Goal: Find specific page/section: Find specific page/section

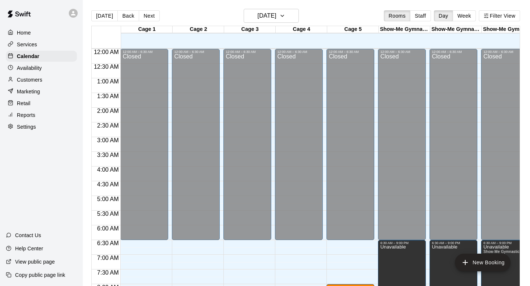
scroll to position [173, 0]
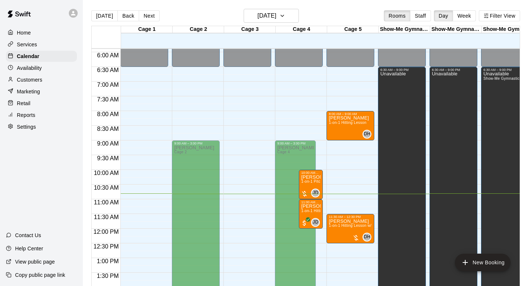
click at [87, 50] on div "[DATE] Back [DATE][DATE] Rooms Staff Day Week Filter View Cage 1 13 Wed Cage 2 …" at bounding box center [306, 152] width 440 height 286
click at [32, 107] on div "Retail" at bounding box center [41, 103] width 71 height 11
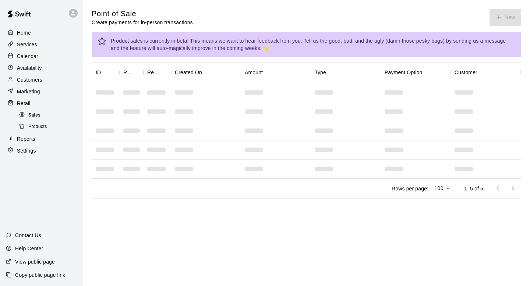
click at [32, 118] on span "Sales" at bounding box center [34, 115] width 12 height 7
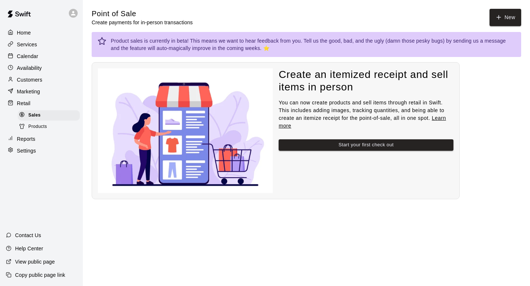
click at [32, 130] on span "Products" at bounding box center [37, 126] width 19 height 7
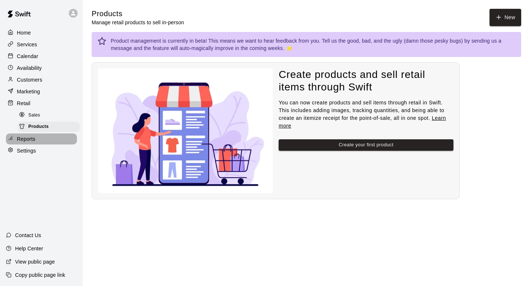
click at [31, 136] on p "Reports" at bounding box center [26, 138] width 18 height 7
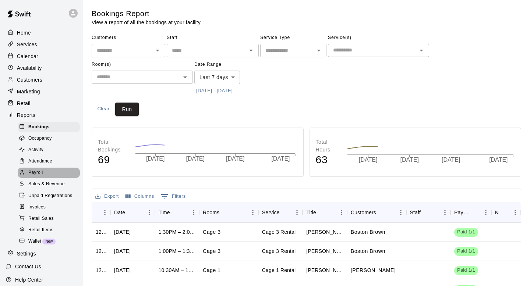
click at [44, 177] on div "Payroll" at bounding box center [49, 173] width 62 height 10
